Goal: Transaction & Acquisition: Purchase product/service

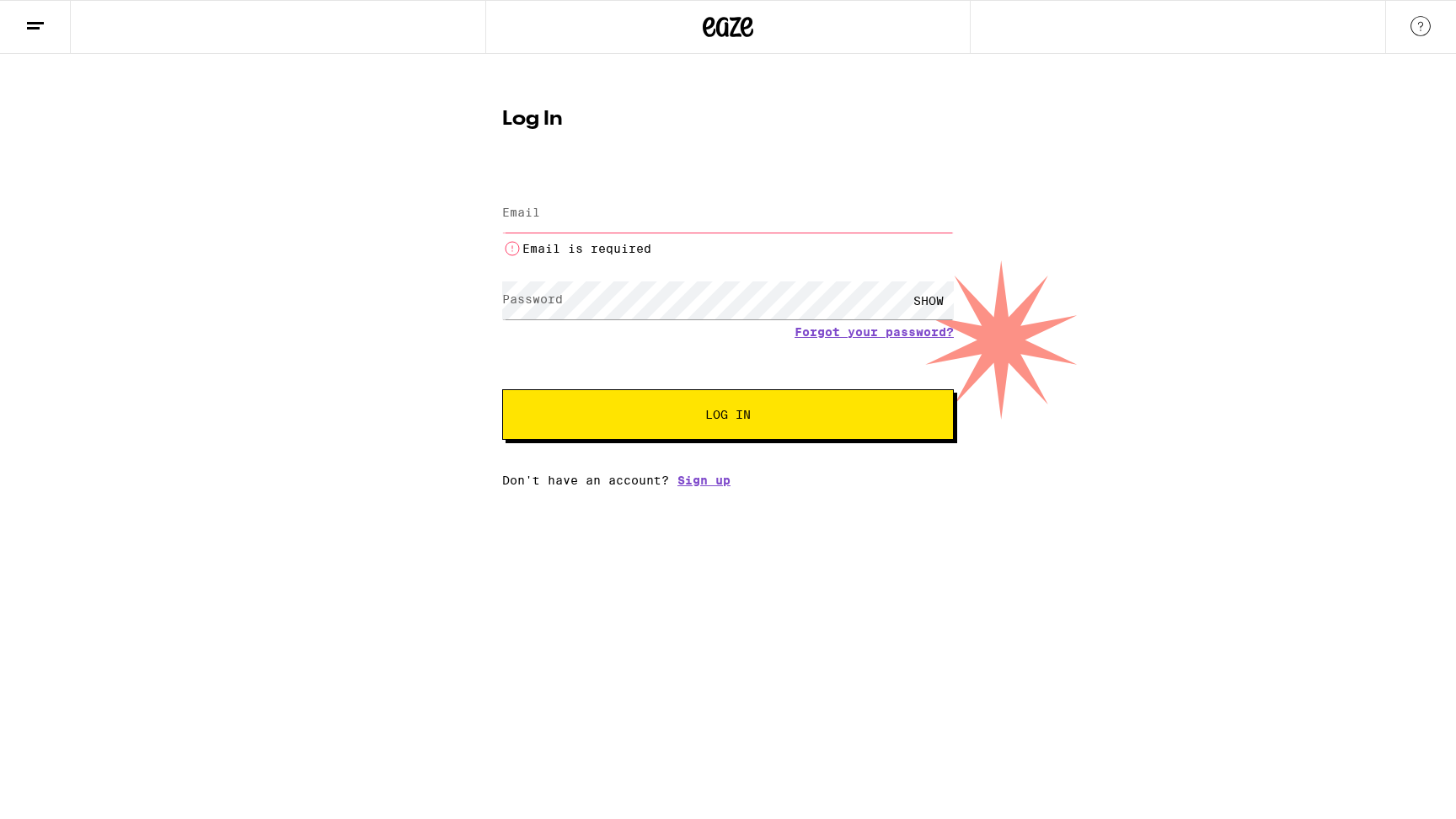
type input "[EMAIL_ADDRESS][DOMAIN_NAME]"
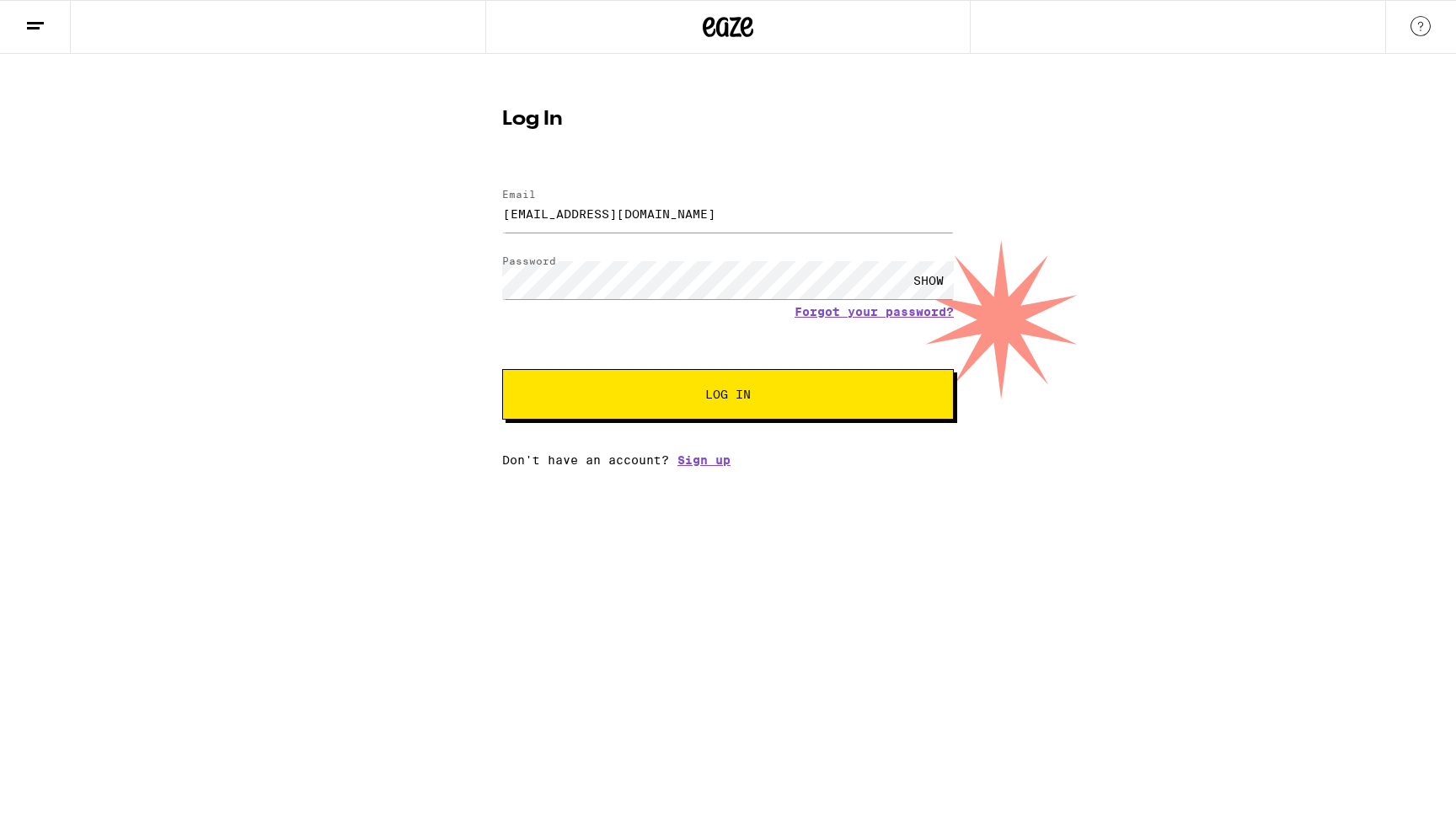
click at [651, 374] on button "Log In" at bounding box center [728, 395] width 451 height 51
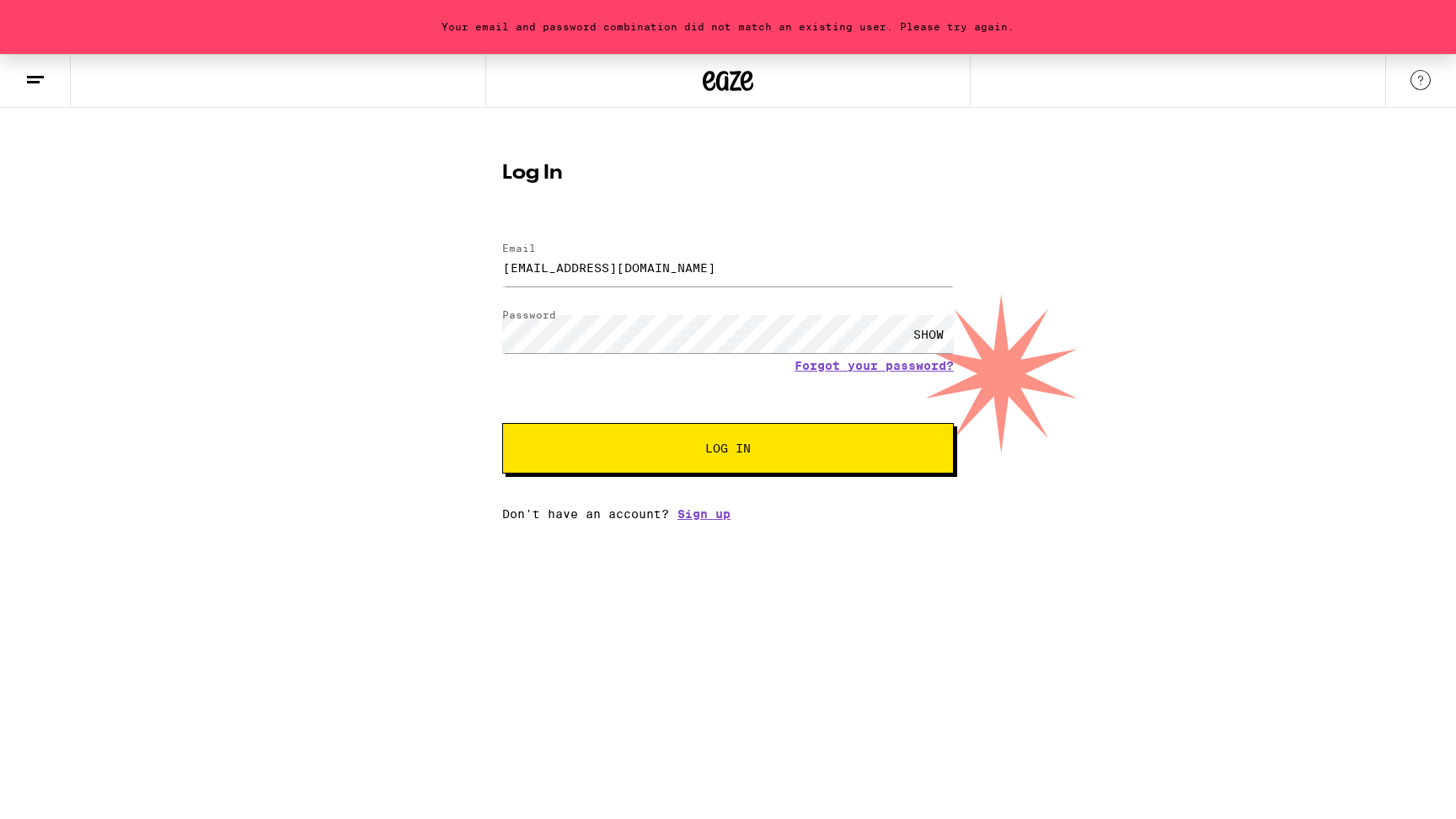
click at [919, 325] on div "SHOW" at bounding box center [929, 334] width 51 height 38
click at [433, 338] on div "Your email and password combination did not match an existing user. Please try …" at bounding box center [728, 287] width 1456 height 467
click at [780, 462] on button "Log In" at bounding box center [728, 448] width 451 height 51
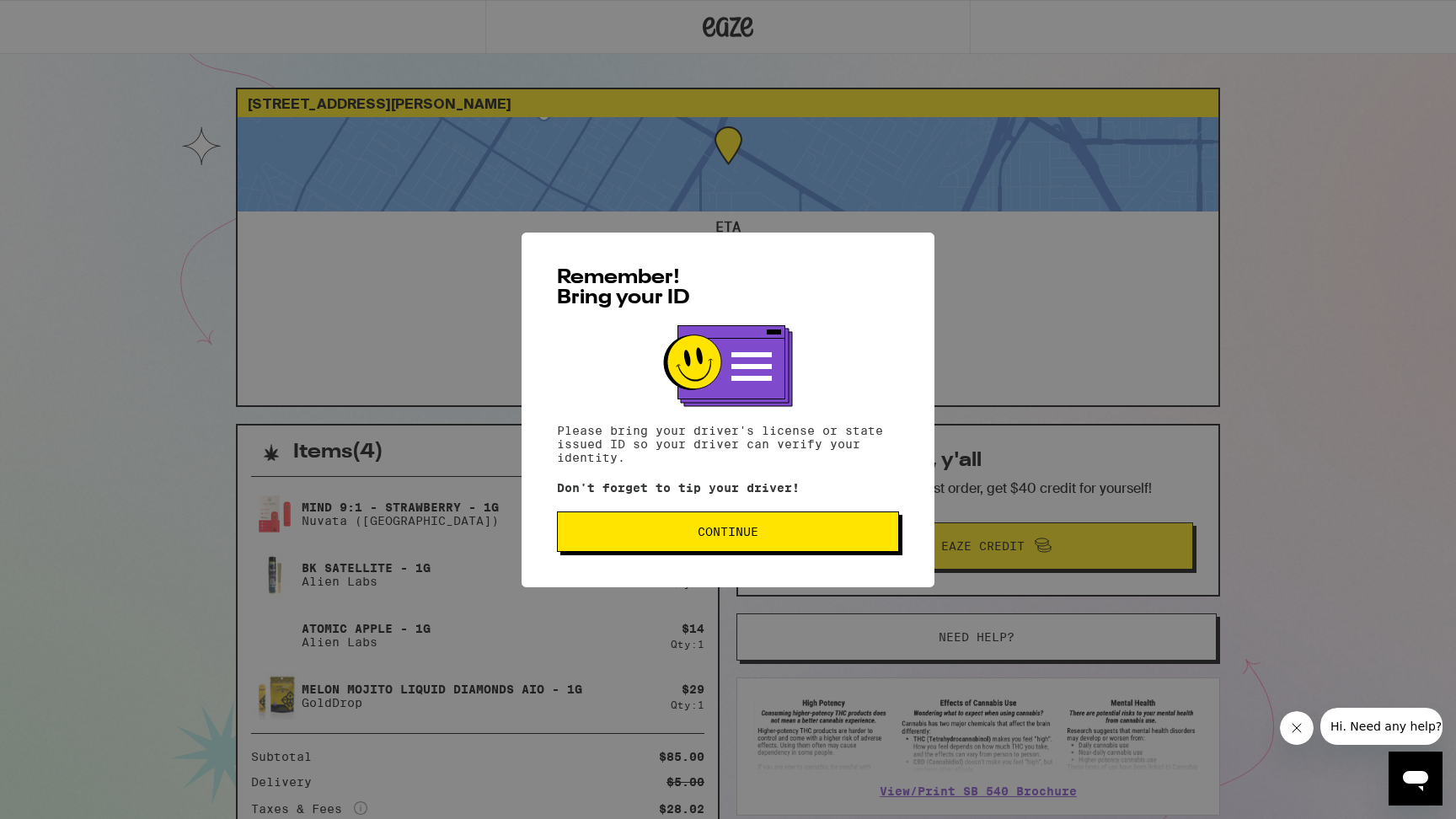
click at [718, 549] on button "Continue" at bounding box center [728, 532] width 342 height 41
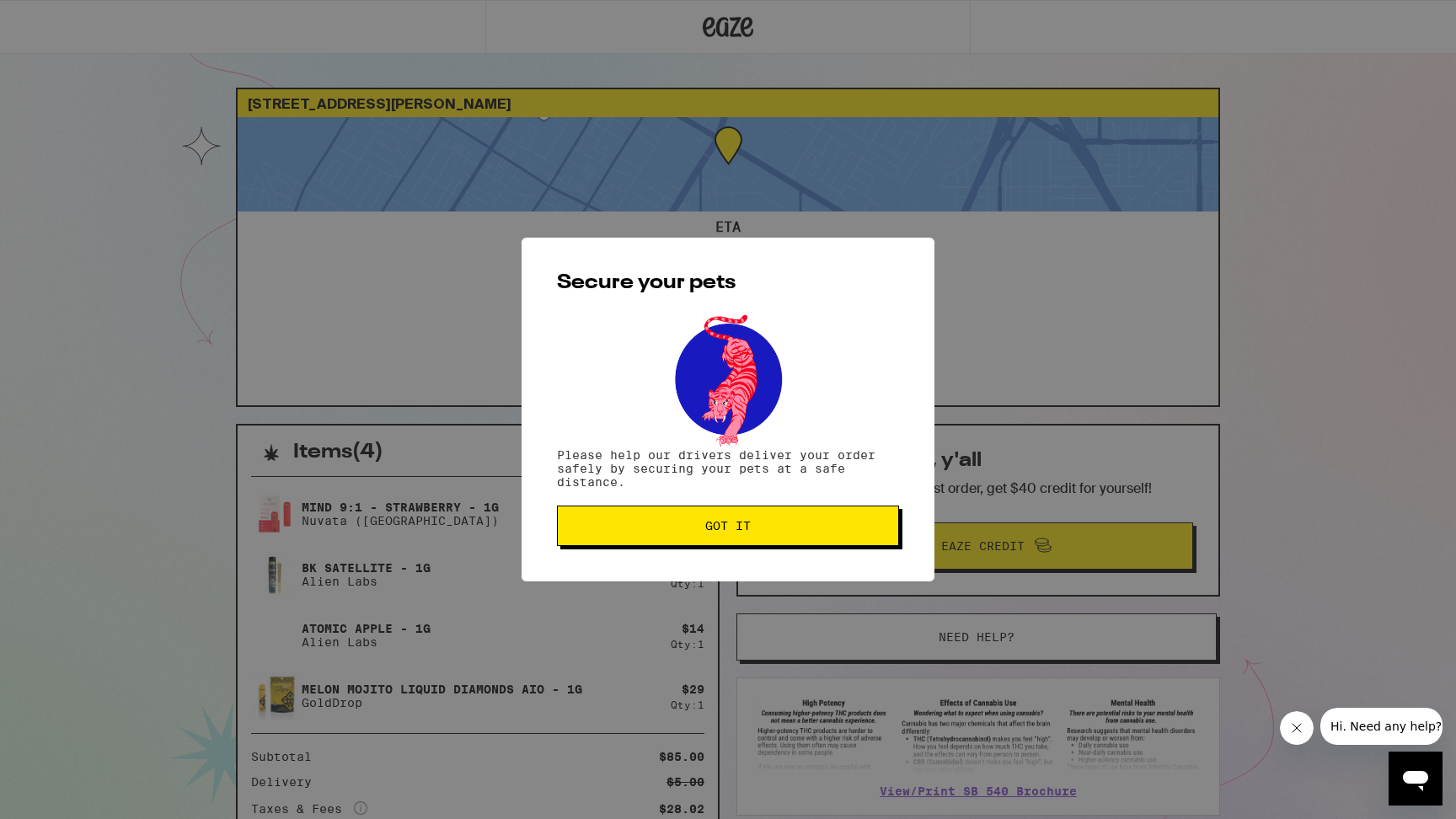
click at [722, 544] on button "Got it" at bounding box center [728, 526] width 342 height 41
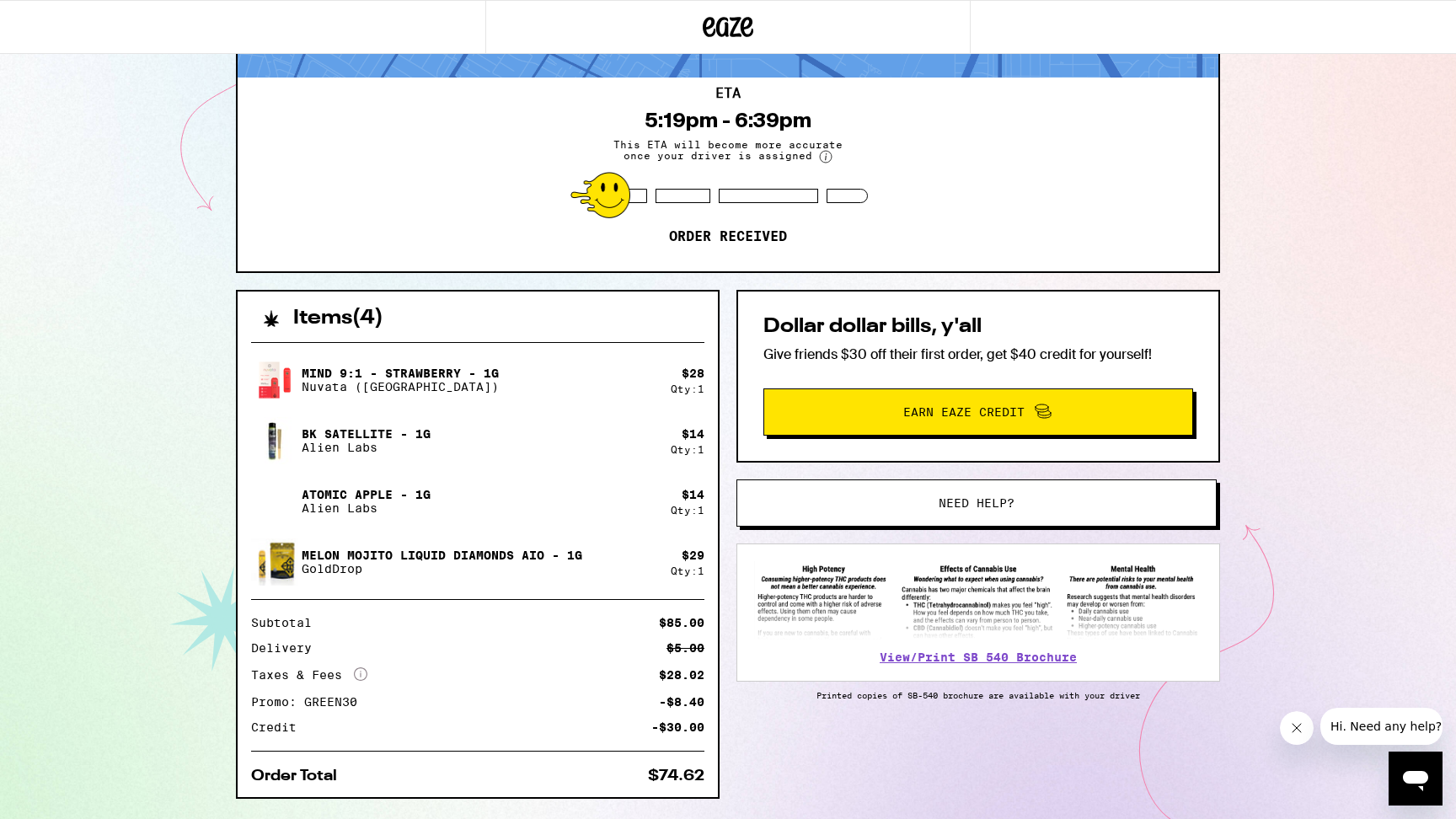
scroll to position [181, 0]
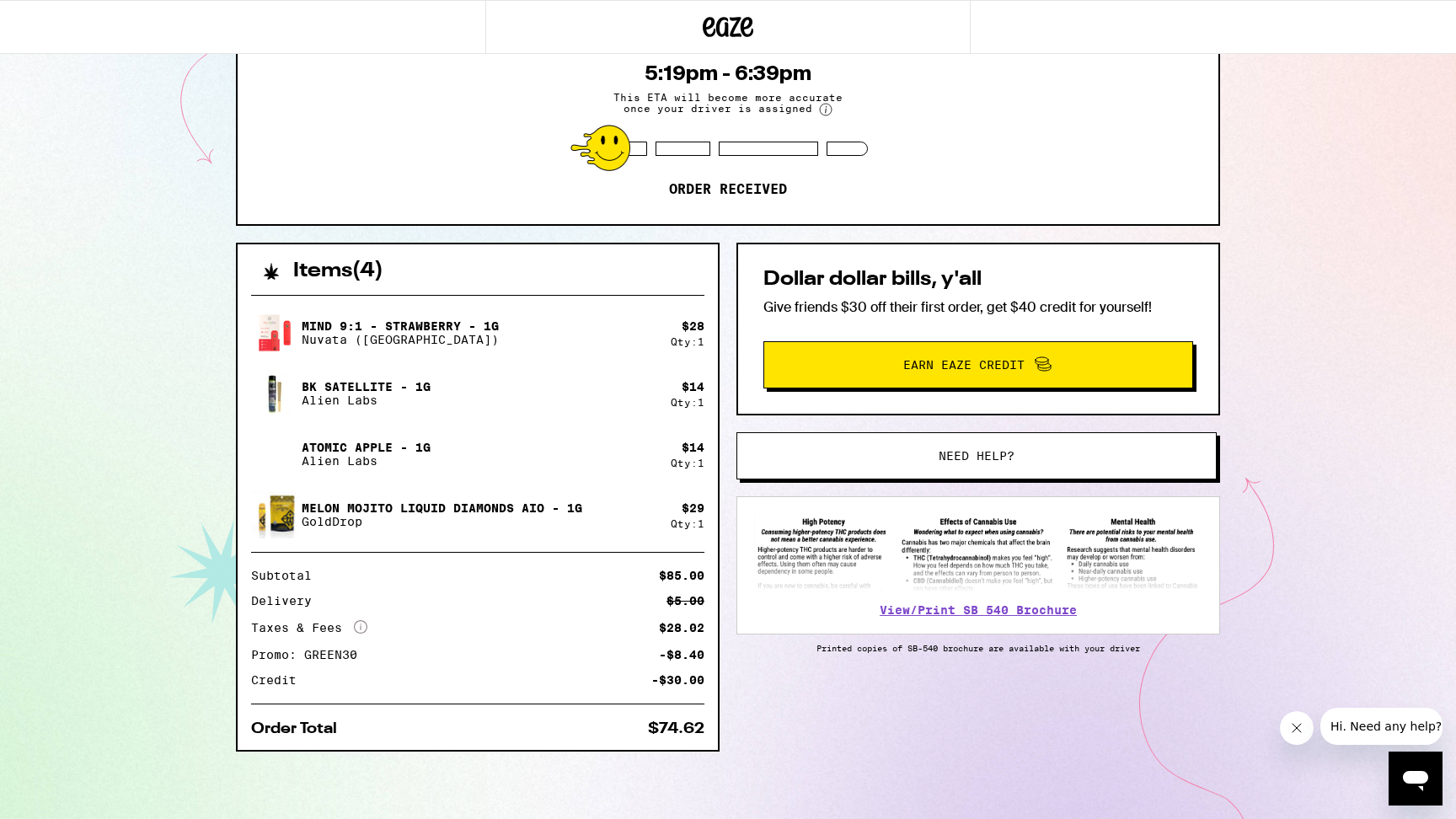
click at [659, 730] on div "$74.62" at bounding box center [676, 730] width 56 height 16
click at [658, 632] on div "Taxes & Fees More Info $28.02" at bounding box center [478, 628] width 453 height 16
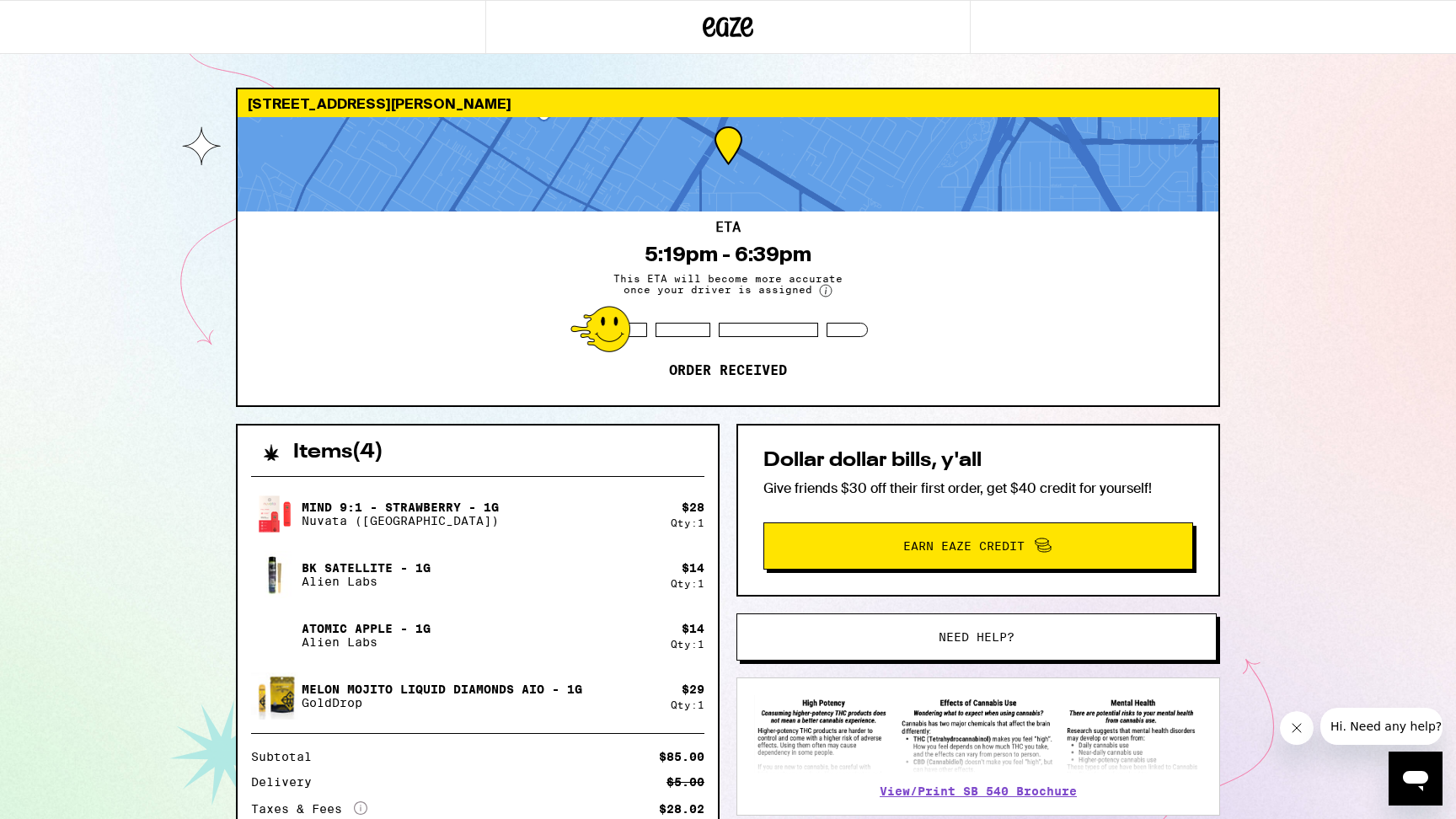
click at [932, 637] on span "Need help?" at bounding box center [977, 637] width 364 height 12
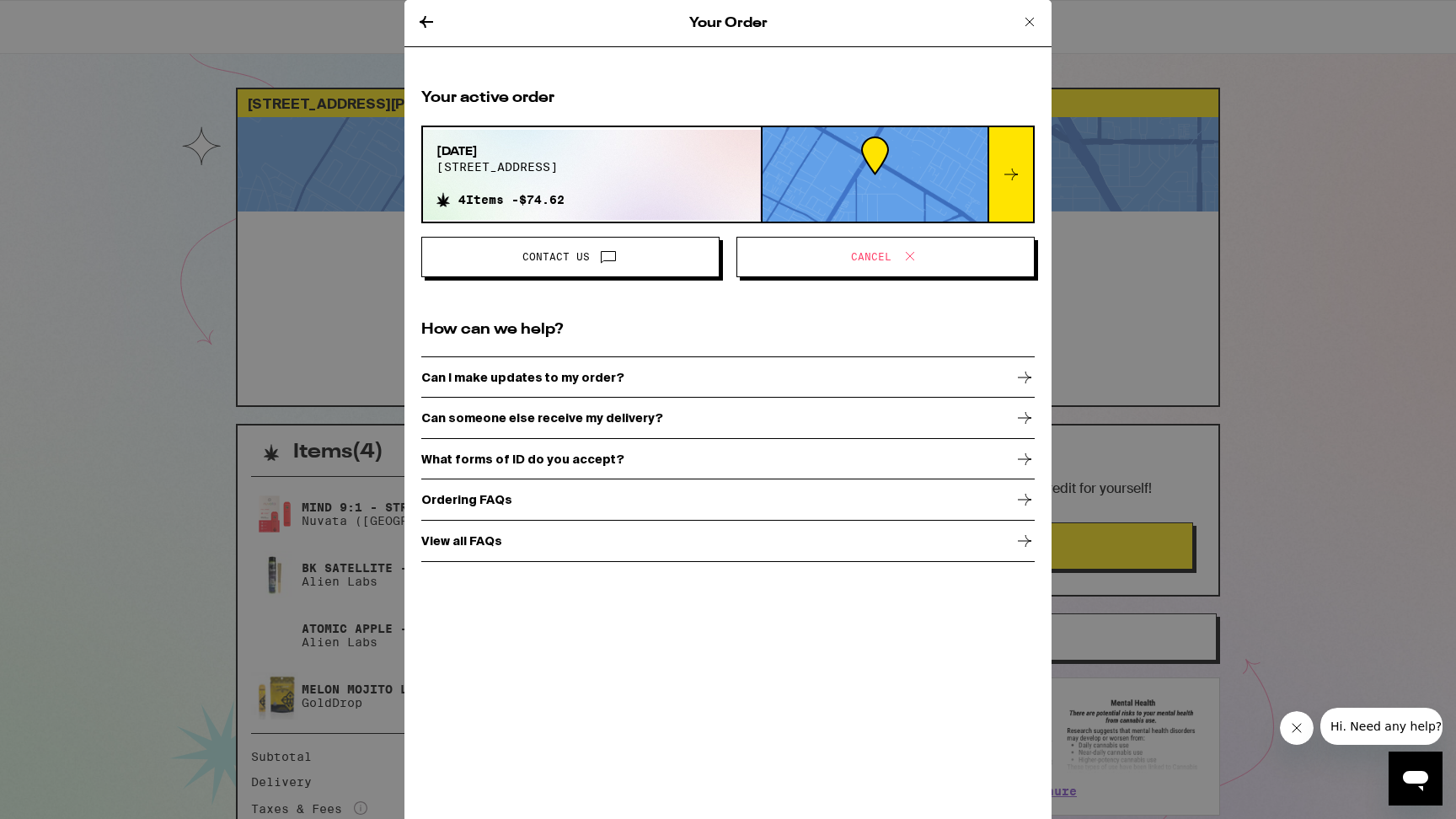
click at [589, 383] on p "Can I make updates to my order?" at bounding box center [522, 377] width 203 height 14
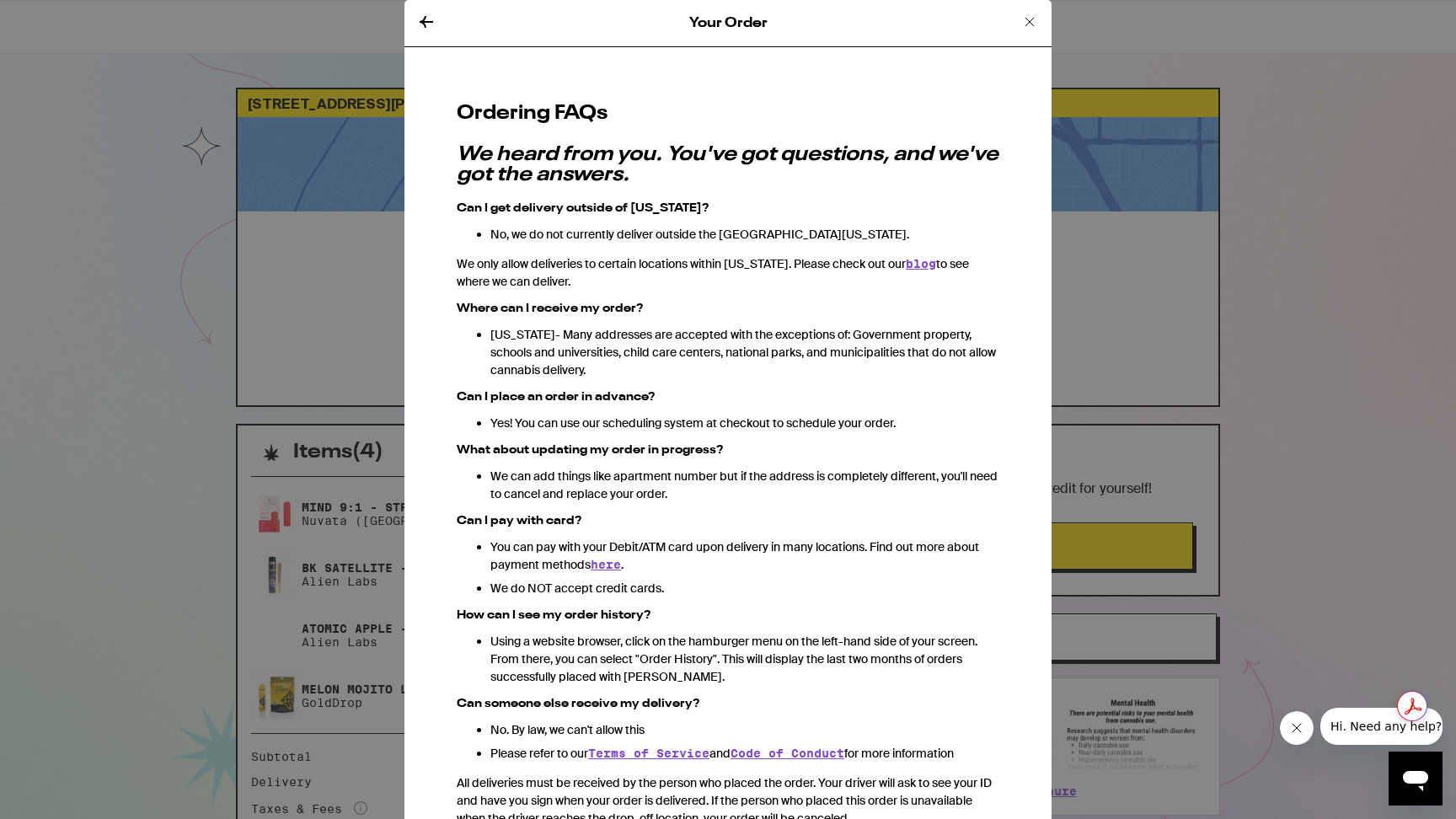
click at [1032, 18] on icon at bounding box center [1030, 21] width 20 height 20
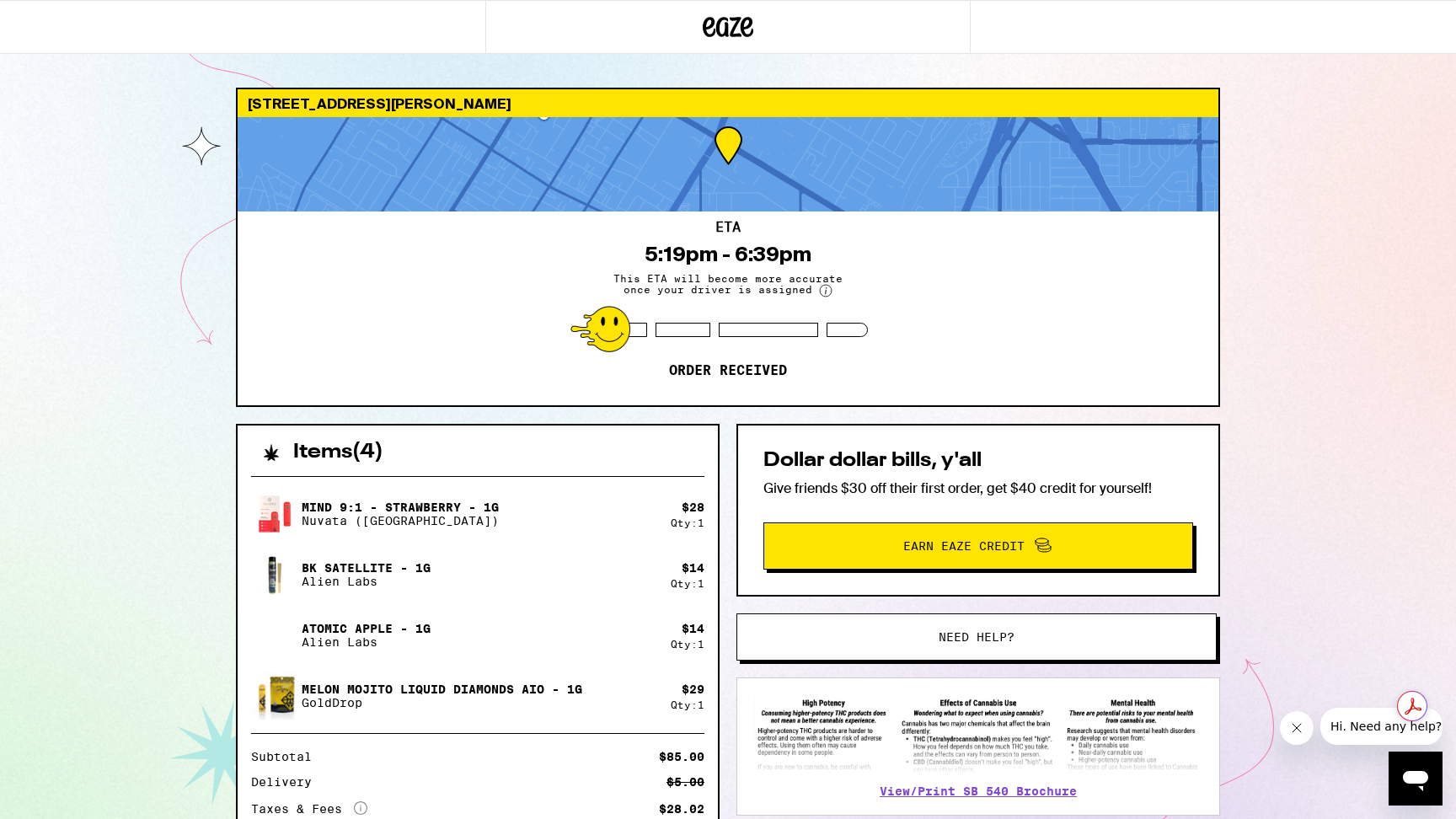
click at [886, 638] on span "Need help?" at bounding box center [977, 637] width 364 height 12
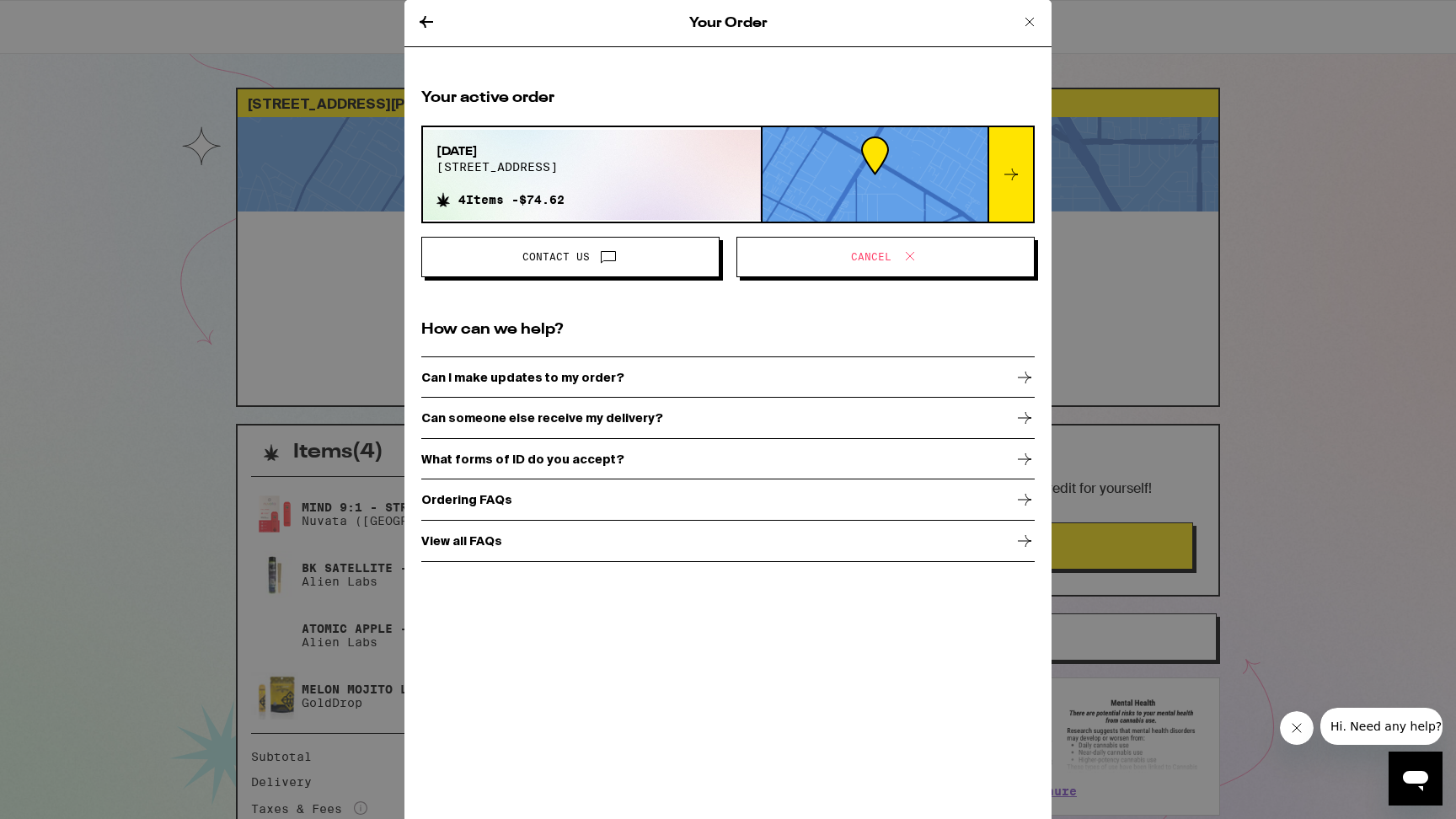
click at [559, 419] on p "Can someone else receive my delivery?" at bounding box center [542, 418] width 242 height 14
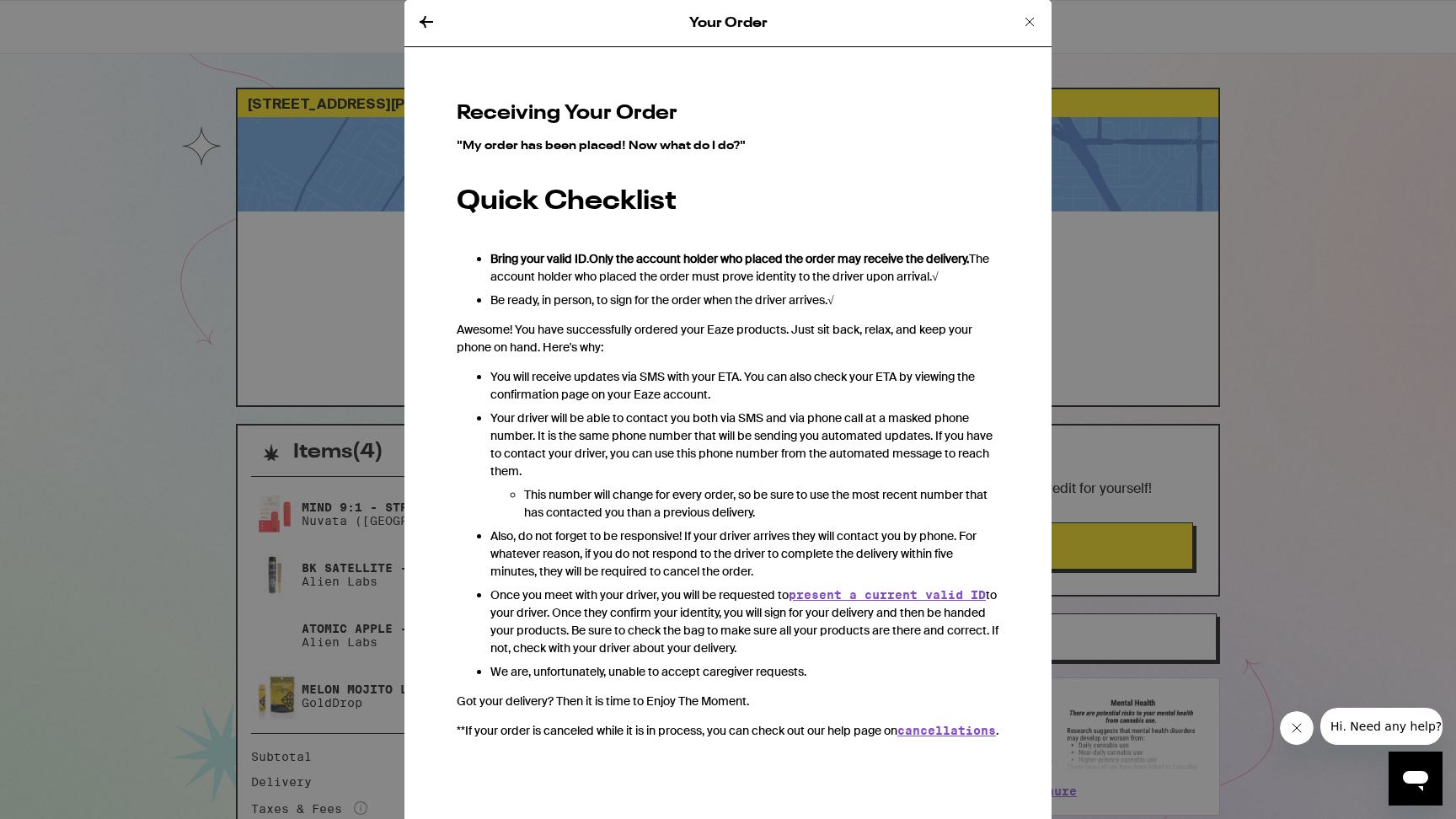
scroll to position [2, 0]
click at [703, 453] on p "Your driver will be able to contact you both via SMS and via phone call at a ma…" at bounding box center [744, 445] width 509 height 71
click at [432, 18] on icon at bounding box center [427, 21] width 14 height 12
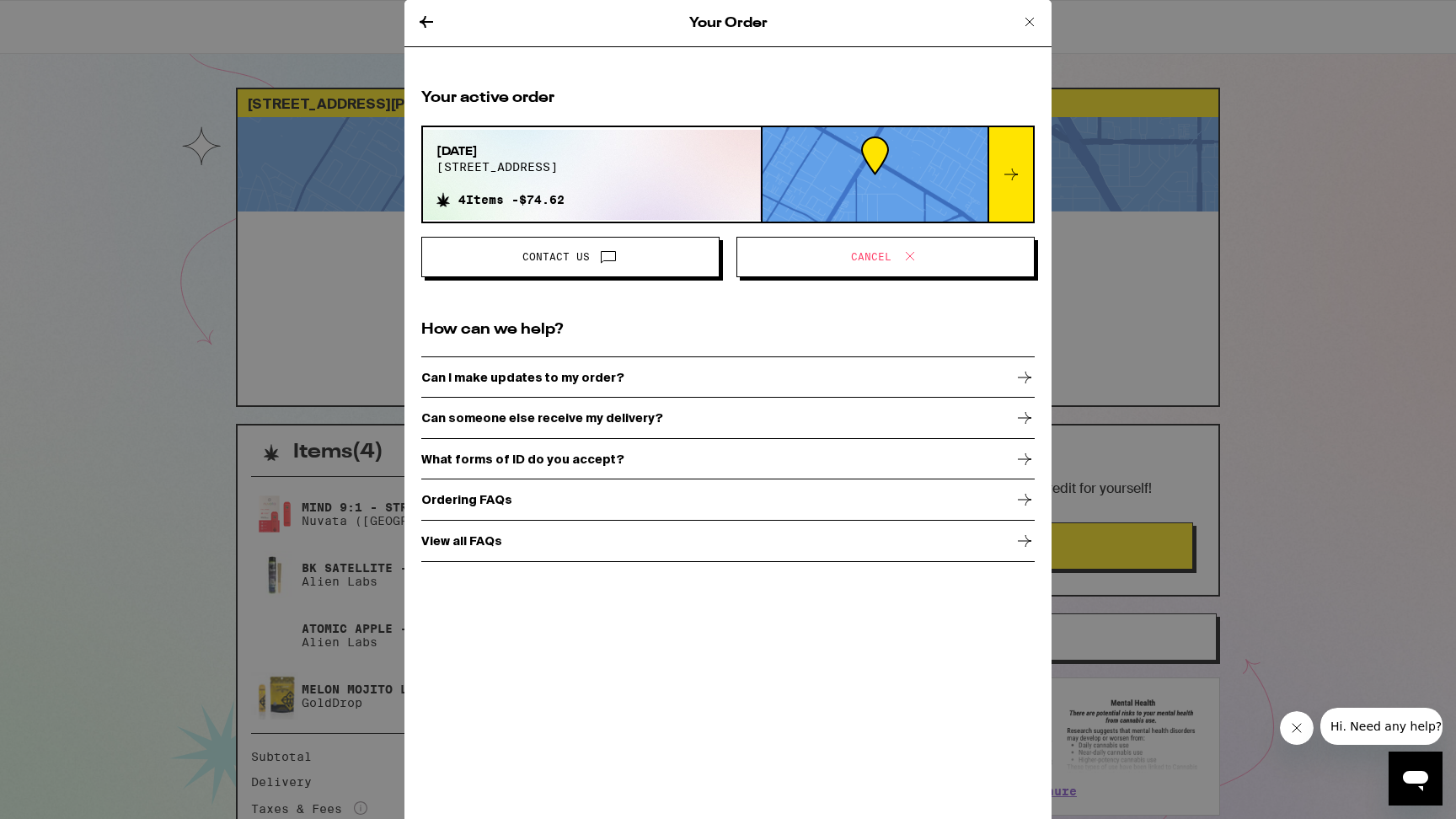
click at [597, 375] on p "Can I make updates to my order?" at bounding box center [522, 377] width 203 height 14
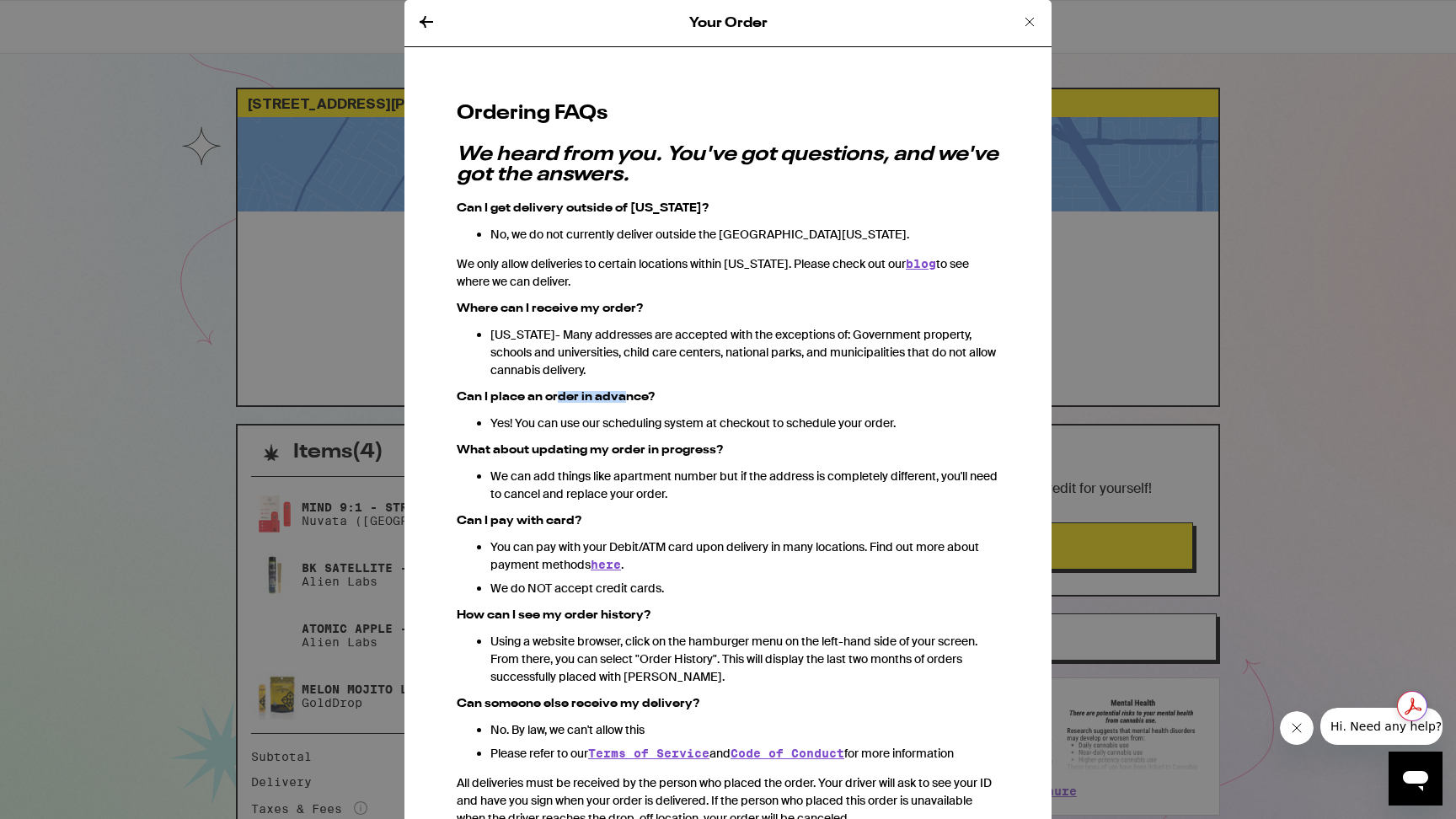
drag, startPoint x: 614, startPoint y: 396, endPoint x: 635, endPoint y: 401, distance: 21.6
click at [633, 400] on h3 "Can I place an order in advance?" at bounding box center [728, 397] width 543 height 12
click at [635, 401] on h3 "Can I place an order in advance?" at bounding box center [728, 397] width 543 height 12
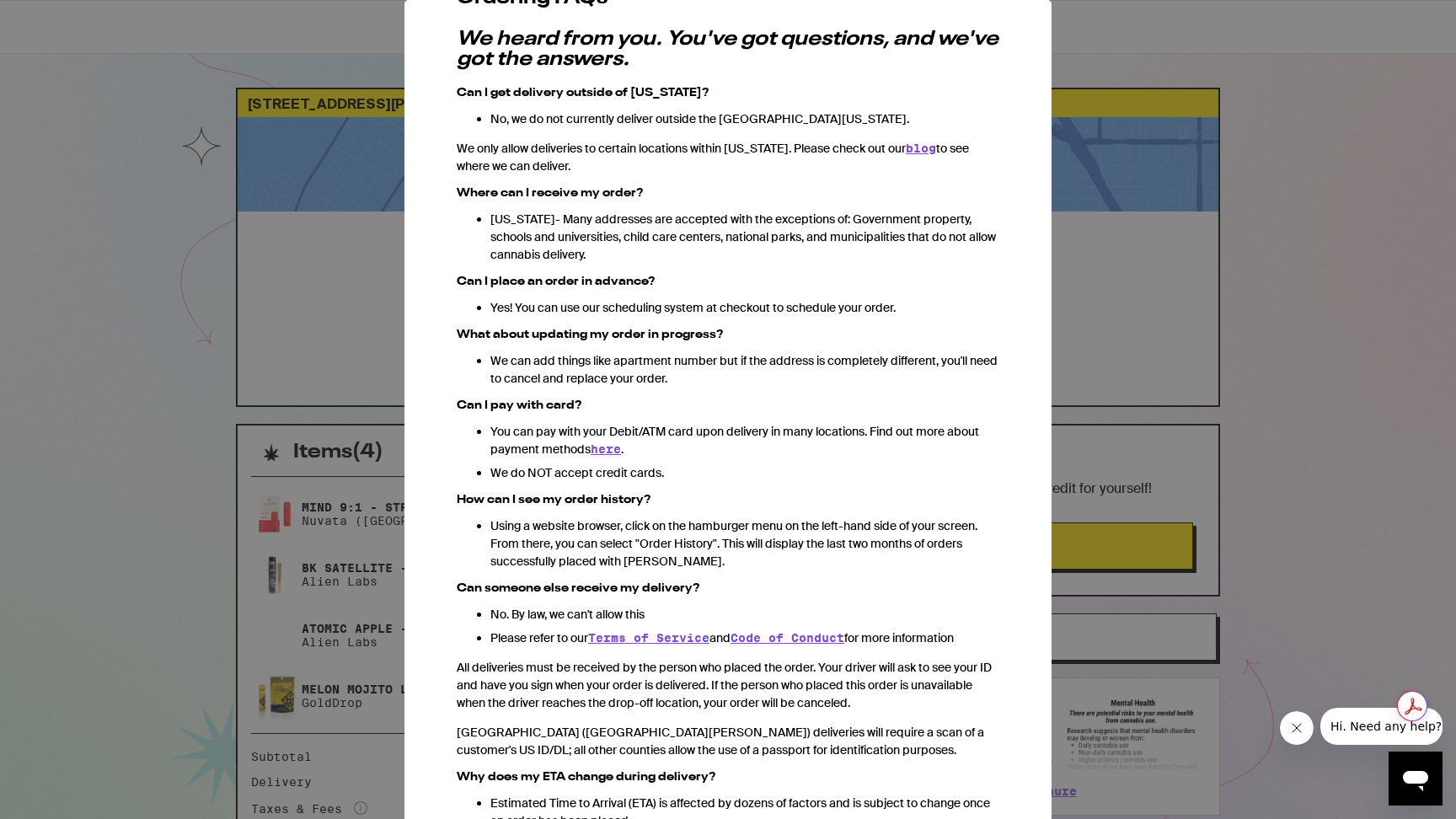
scroll to position [121, 0]
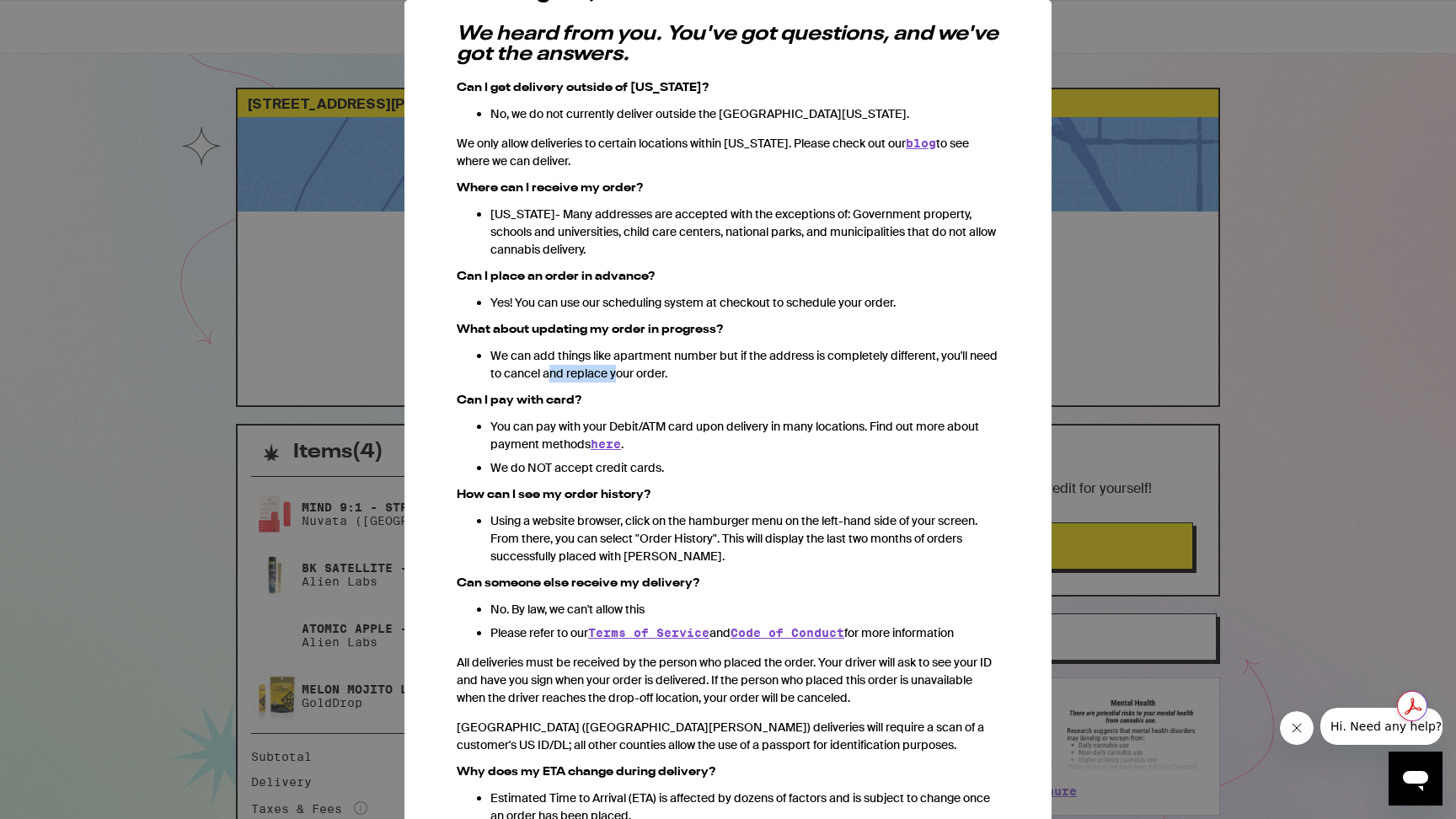
drag, startPoint x: 580, startPoint y: 375, endPoint x: 646, endPoint y: 375, distance: 66.0
click at [646, 375] on p "We can add things like apartment number but if the address is completely differ…" at bounding box center [744, 365] width 509 height 35
click at [649, 375] on p "We can add things like apartment number but if the address is completely differ…" at bounding box center [744, 365] width 509 height 35
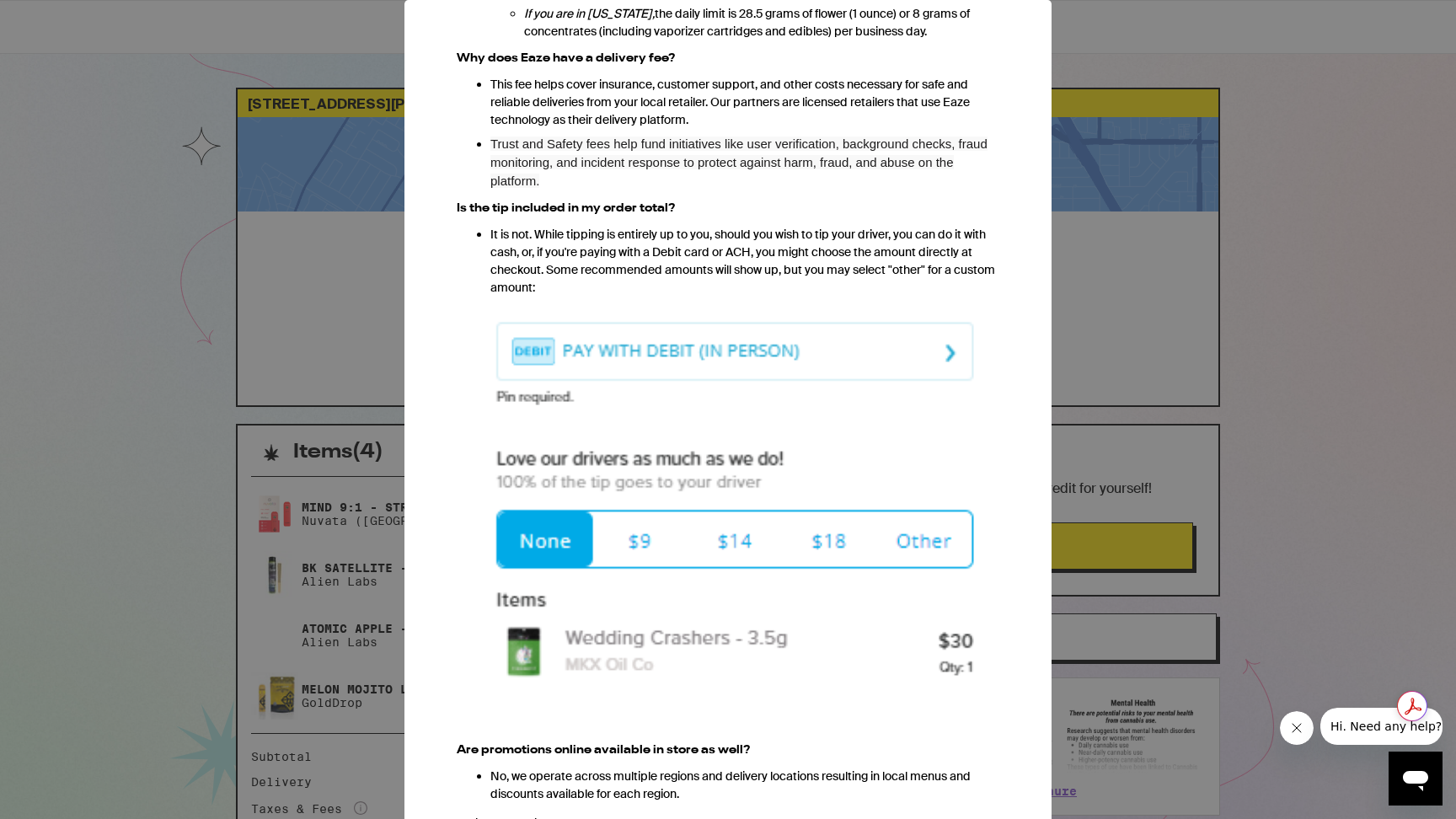
scroll to position [1211, 0]
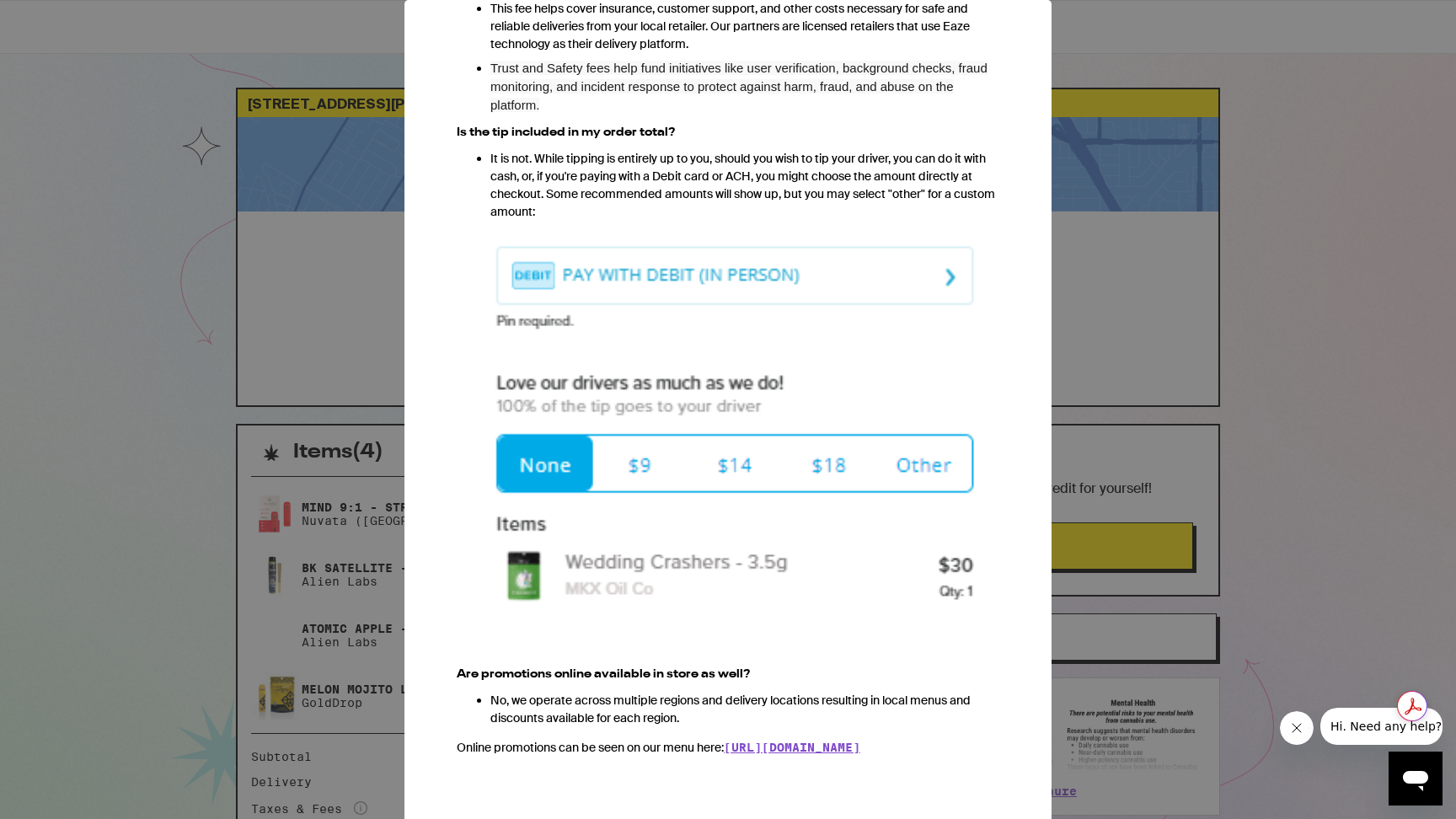
click at [1402, 335] on div "Your Order Ordering FAQs We heard from you. You've got questions, and we've got…" at bounding box center [728, 410] width 1456 height 819
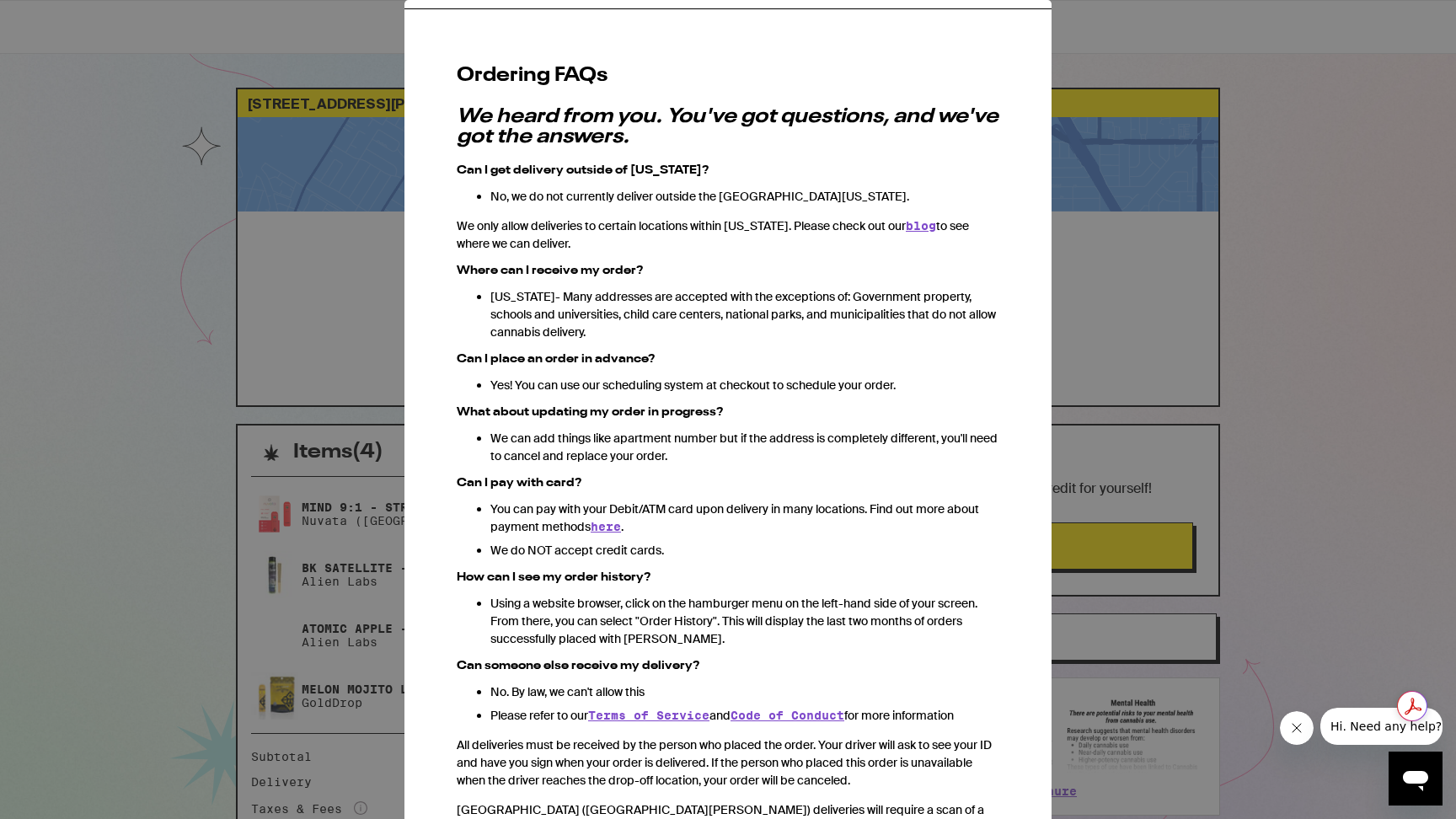
scroll to position [0, 0]
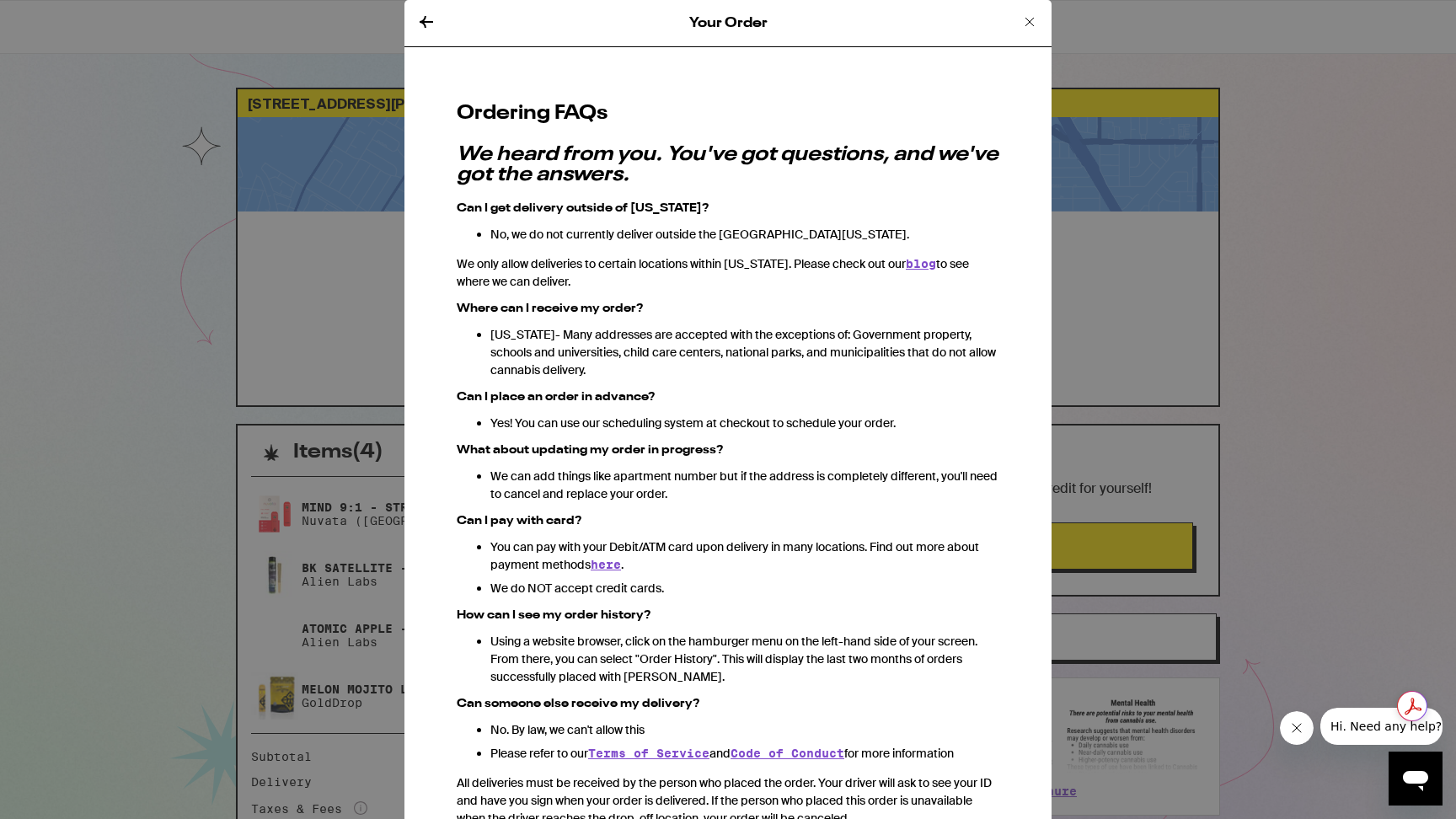
click at [1026, 19] on icon at bounding box center [1030, 21] width 20 height 20
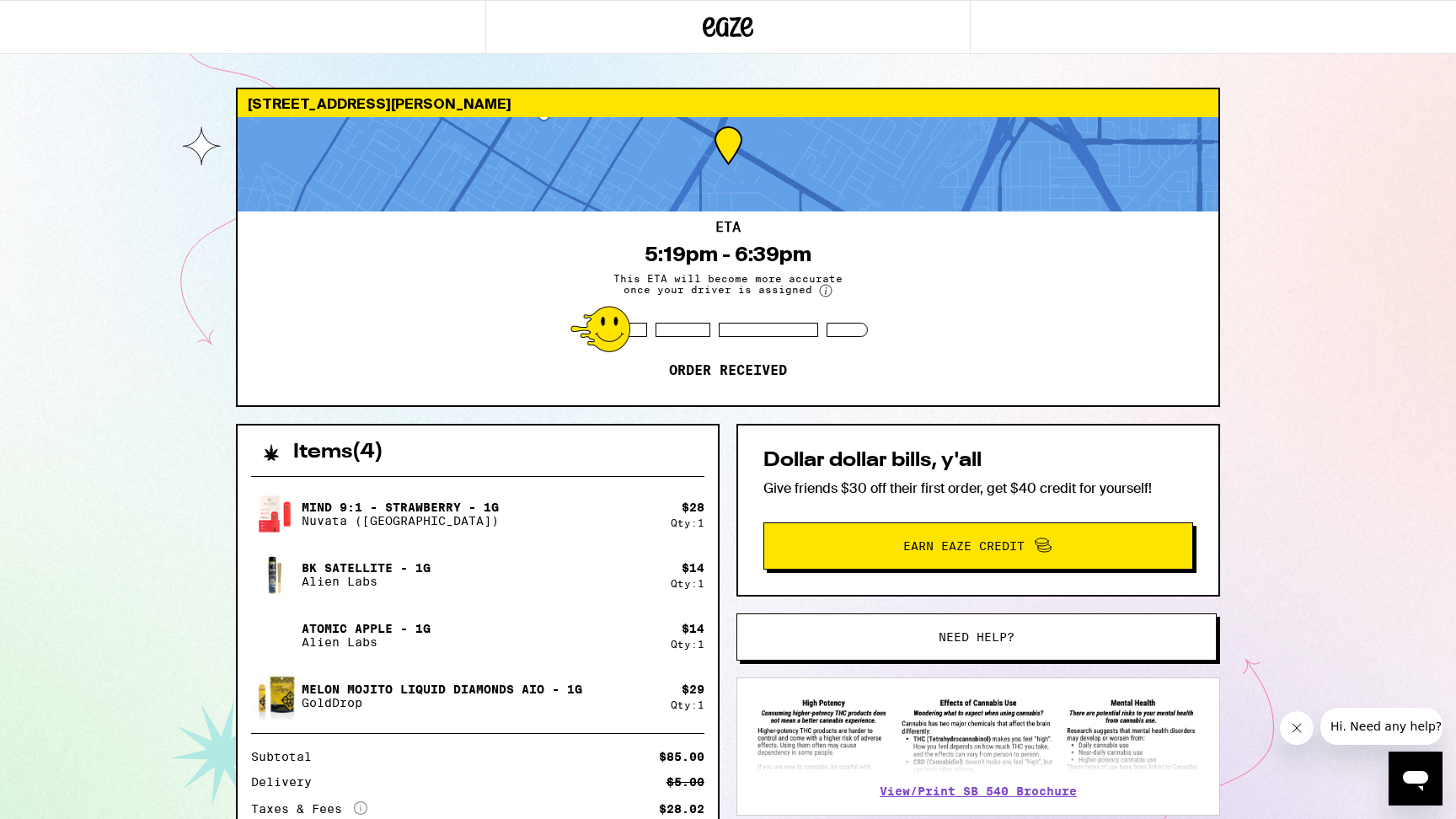
click at [882, 633] on span "Need help?" at bounding box center [977, 637] width 364 height 12
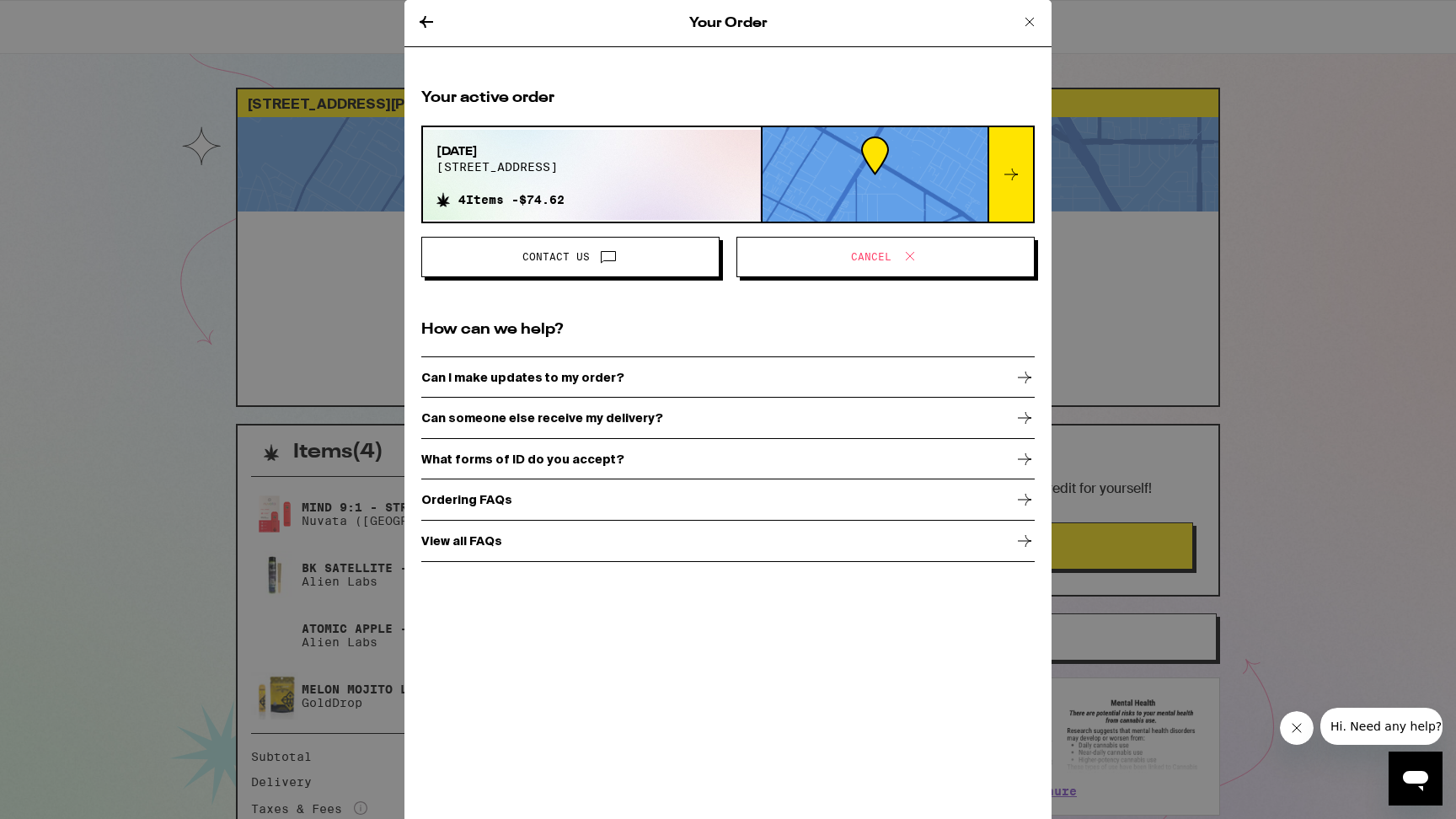
click at [809, 243] on button "Cancel" at bounding box center [885, 257] width 299 height 41
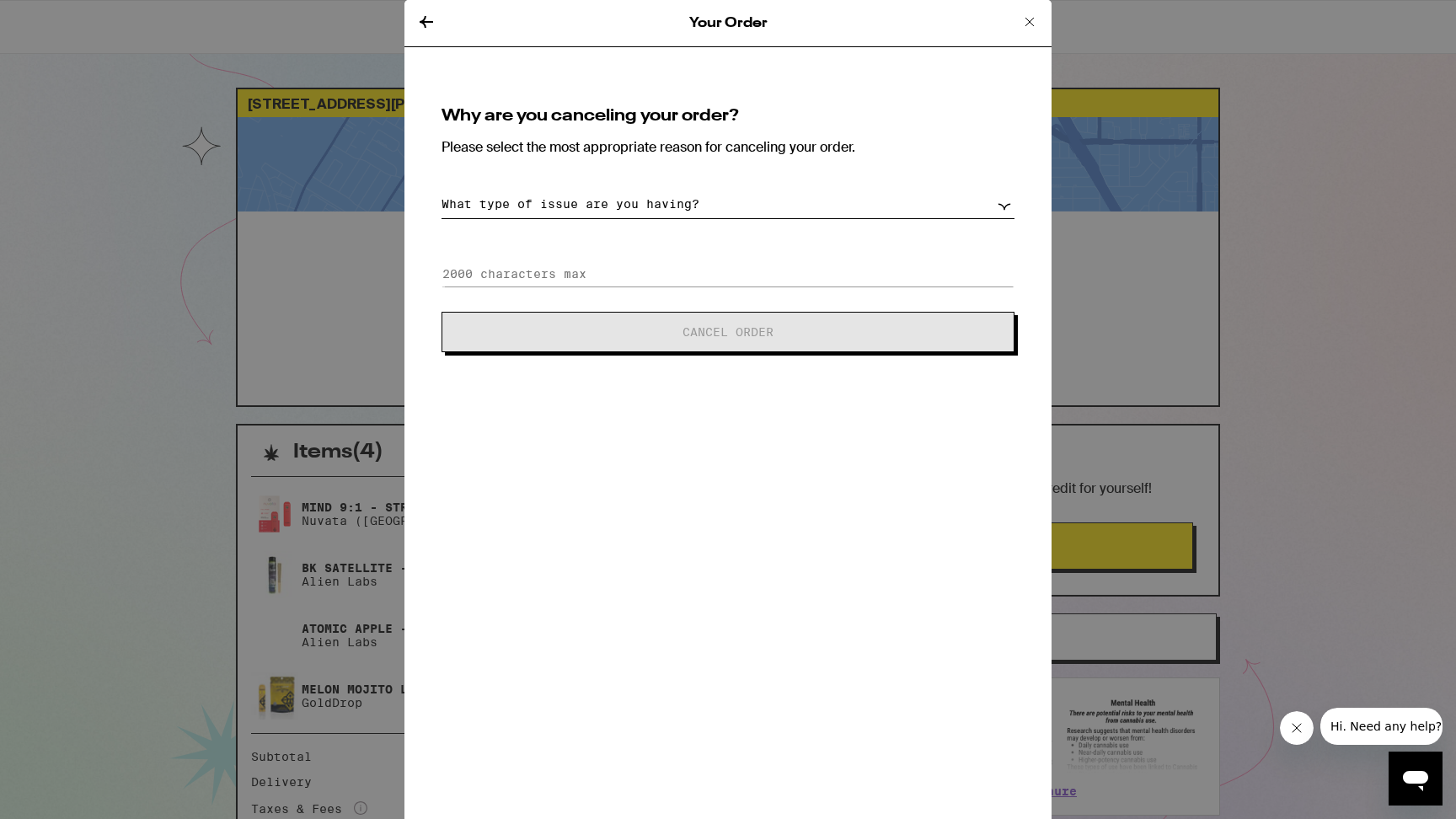
click at [656, 193] on select "What type of issue are you having? Order taking too long Order arriving too soo…" at bounding box center [728, 204] width 573 height 29
select select "unable-receive-order"
click at [442, 190] on select "What type of issue are you having? Order taking too long Order arriving too soo…" at bounding box center [728, 204] width 573 height 29
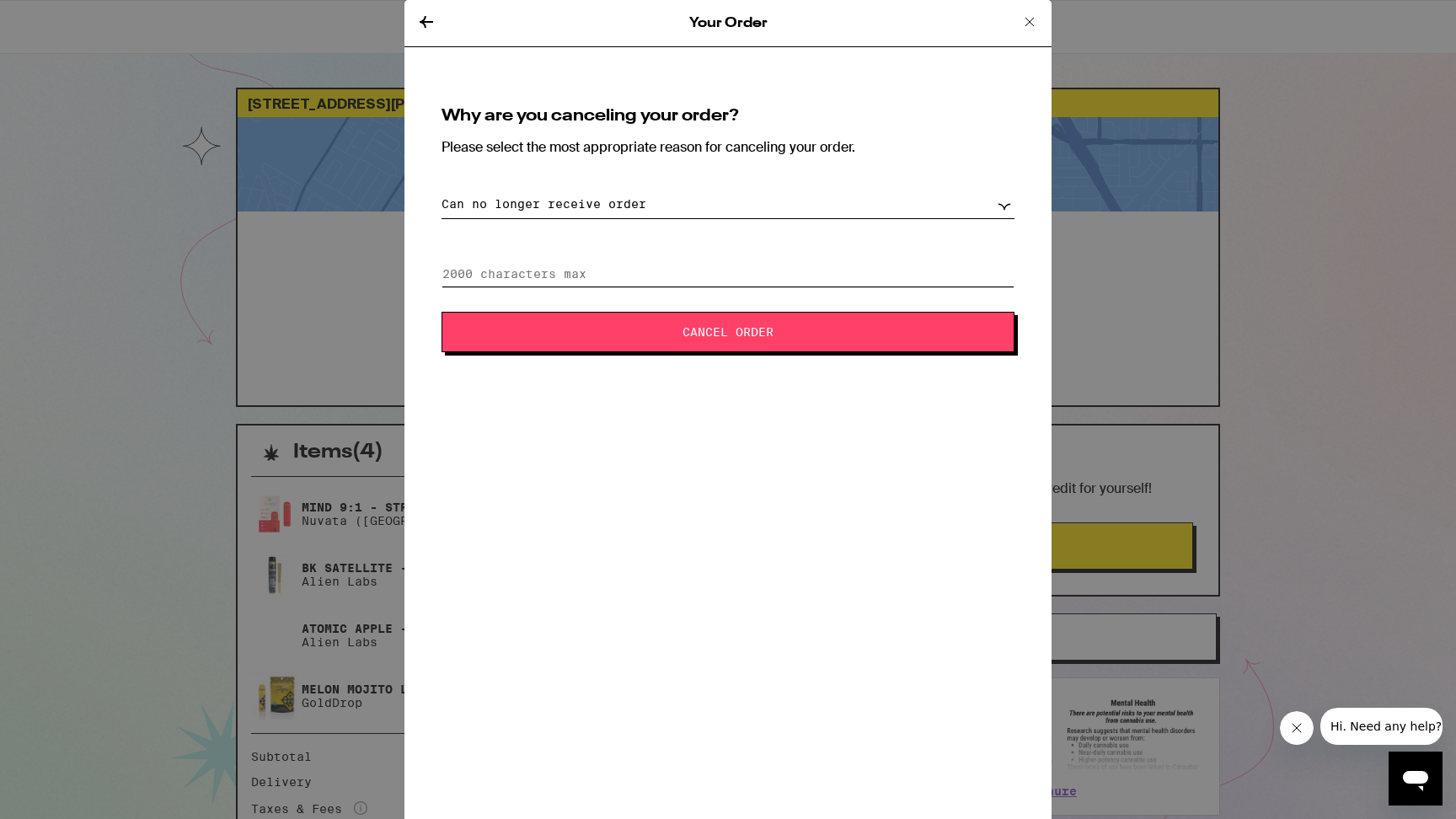
click at [615, 263] on input at bounding box center [728, 274] width 573 height 25
click at [607, 274] on input at bounding box center [728, 274] width 573 height 25
type input "won't be at location at ETA"
click at [687, 329] on span "Cancel Order" at bounding box center [728, 332] width 91 height 12
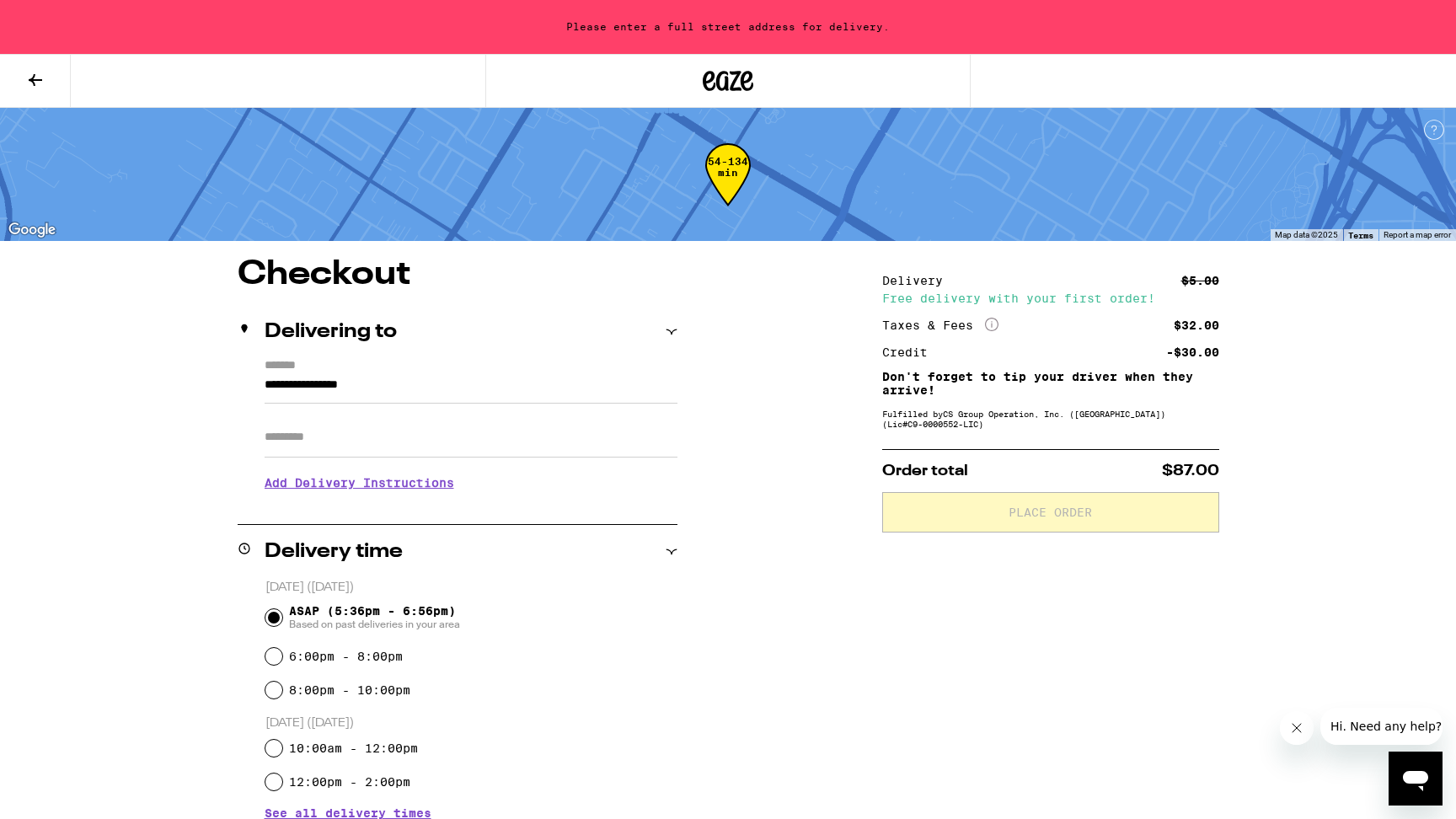
scroll to position [281, 0]
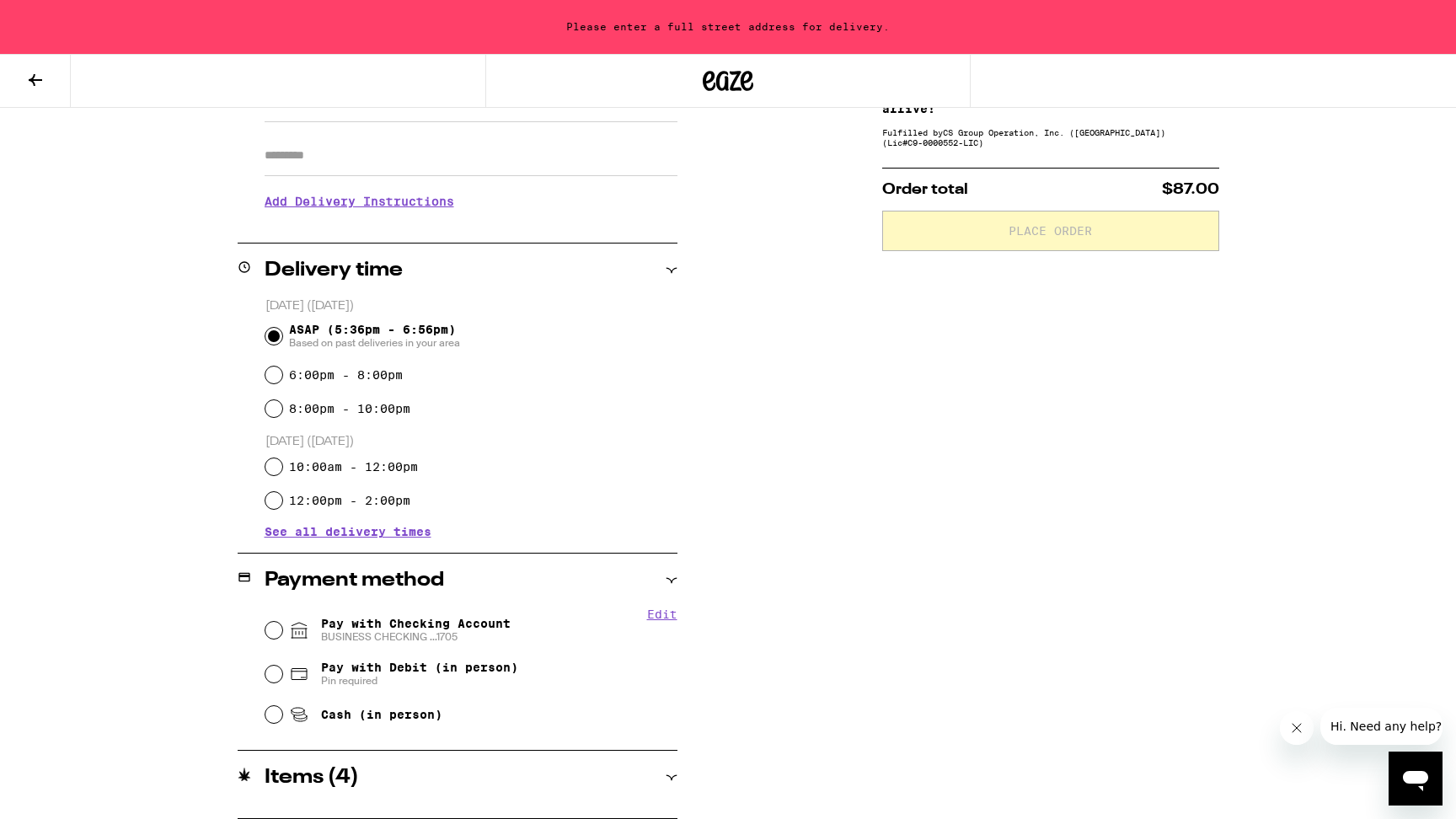
click at [346, 410] on label "8:00pm - 10:00pm" at bounding box center [349, 409] width 122 height 14
click at [282, 410] on input "8:00pm - 10:00pm" at bounding box center [273, 409] width 17 height 17
radio input "true"
click at [382, 415] on label "8:00pm - 10:00pm" at bounding box center [349, 409] width 122 height 14
click at [282, 415] on input "8:00pm - 10:00pm" at bounding box center [273, 409] width 17 height 17
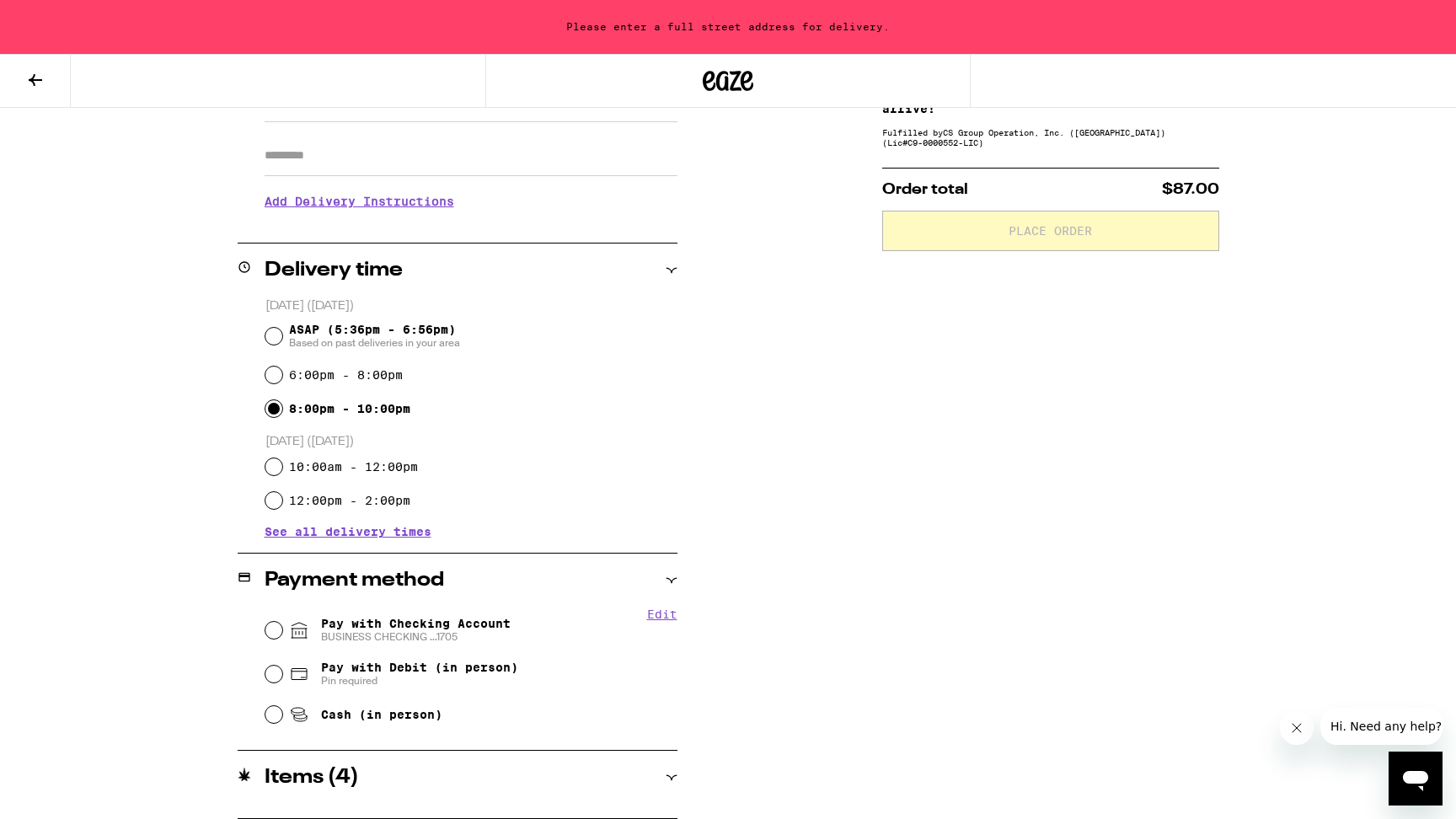
scroll to position [0, 0]
